Goal: Task Accomplishment & Management: Manage account settings

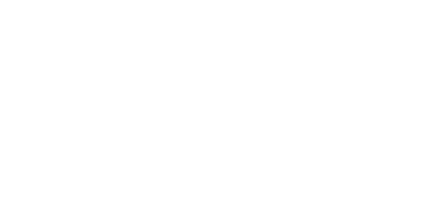
click at [360, 2] on html at bounding box center [224, 1] width 448 height 2
click at [329, 0] on html at bounding box center [224, 0] width 448 height 0
click at [333, 0] on html at bounding box center [224, 0] width 448 height 0
